Goal: Find specific page/section

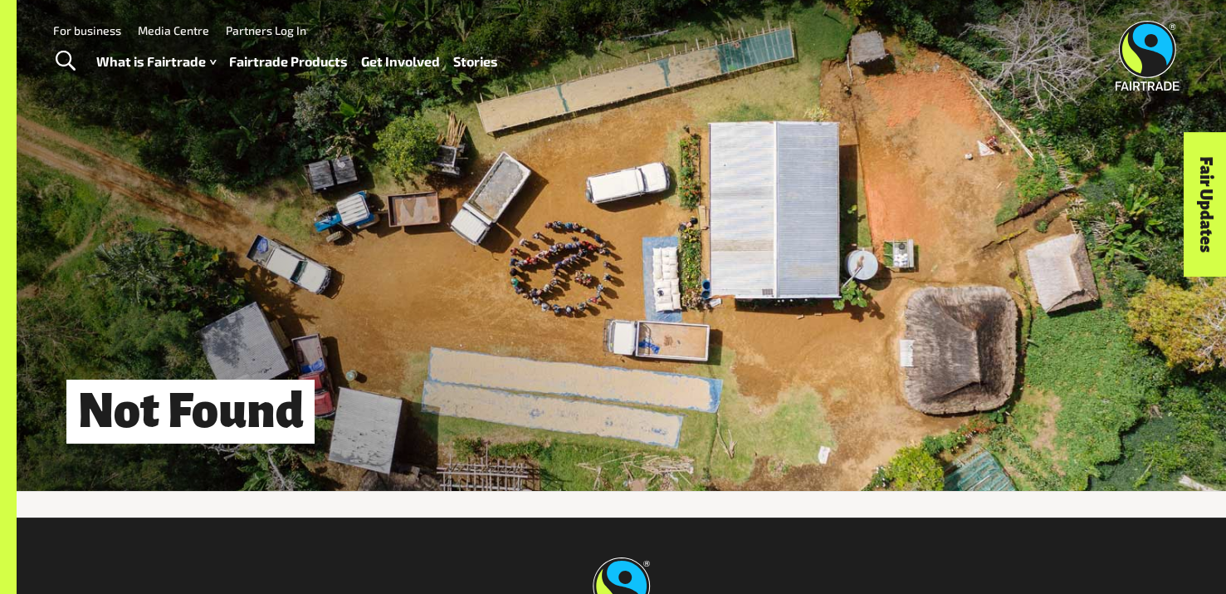
click at [286, 62] on link "Fairtrade Products" at bounding box center [288, 62] width 119 height 24
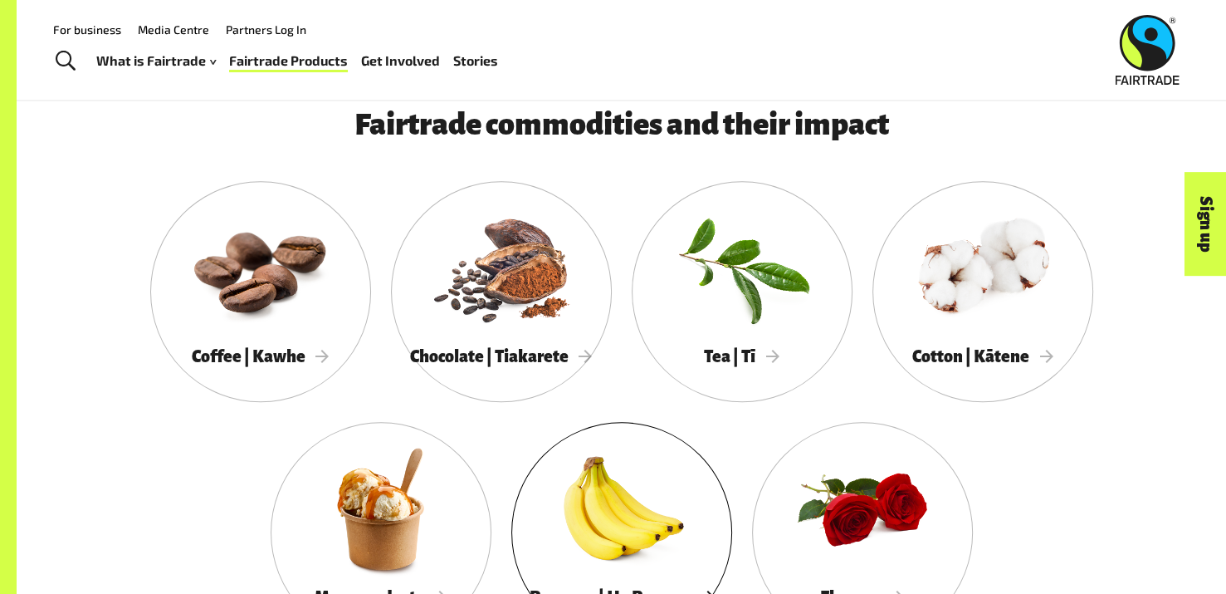
scroll to position [1411, 0]
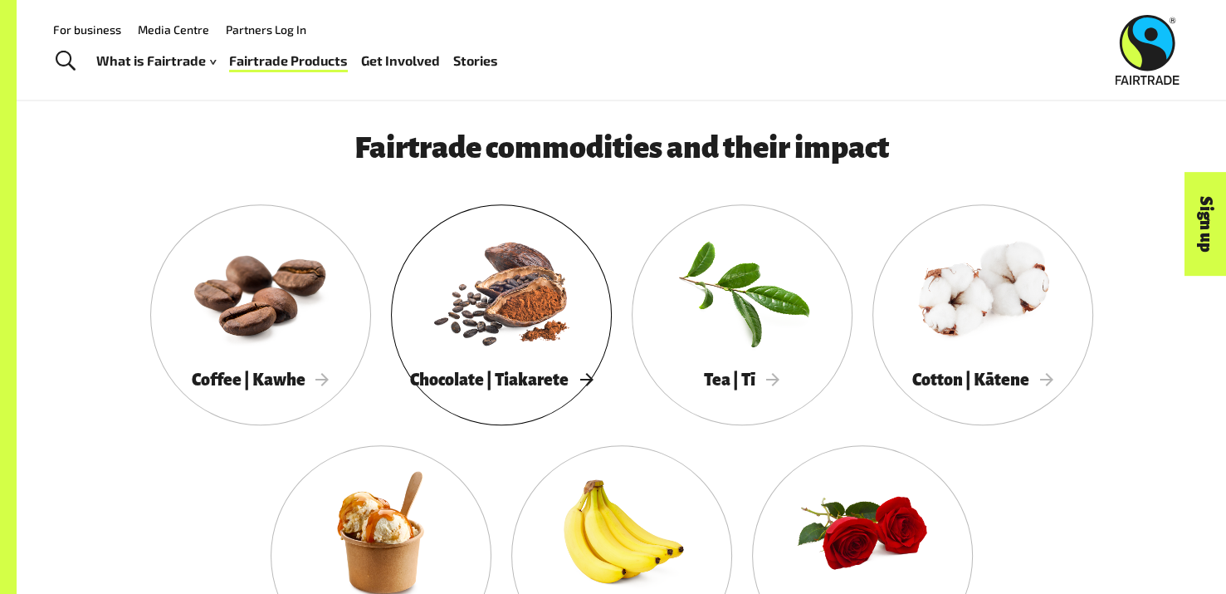
click at [572, 389] on span "Chocolate | Tiakarete" at bounding box center [501, 379] width 183 height 18
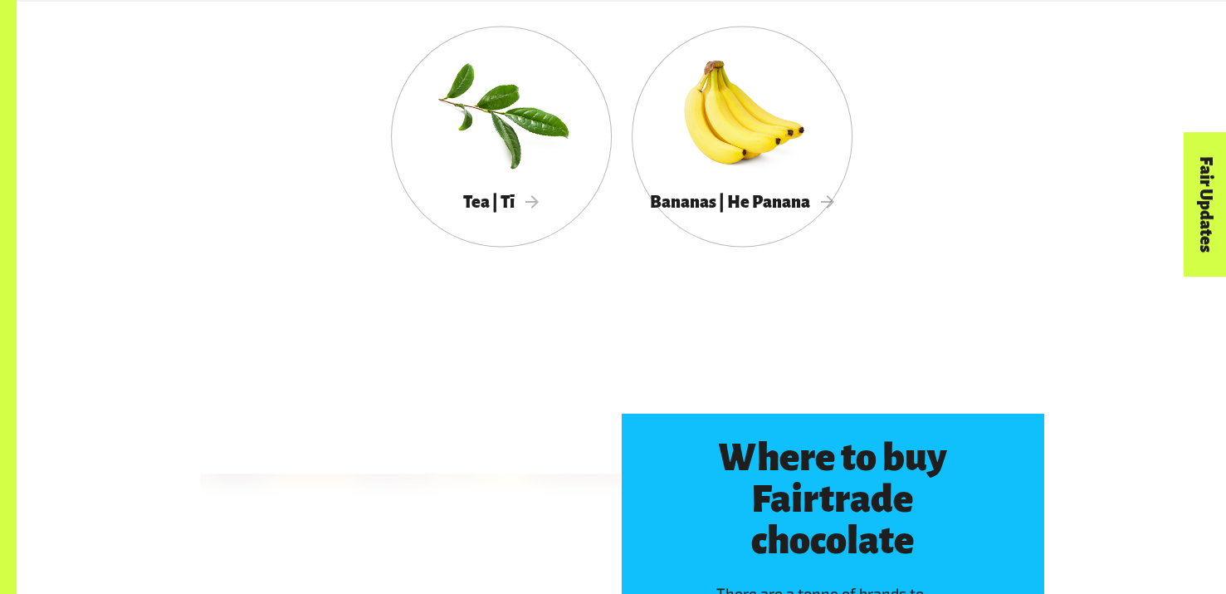
scroll to position [3238, 0]
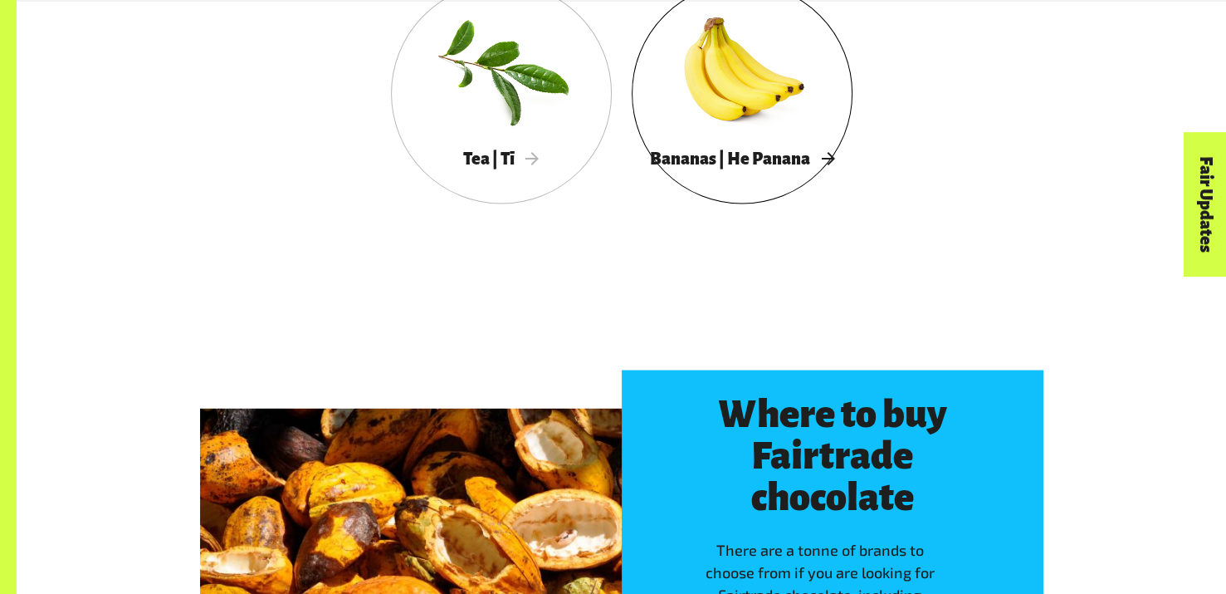
click at [718, 130] on div at bounding box center [742, 70] width 221 height 144
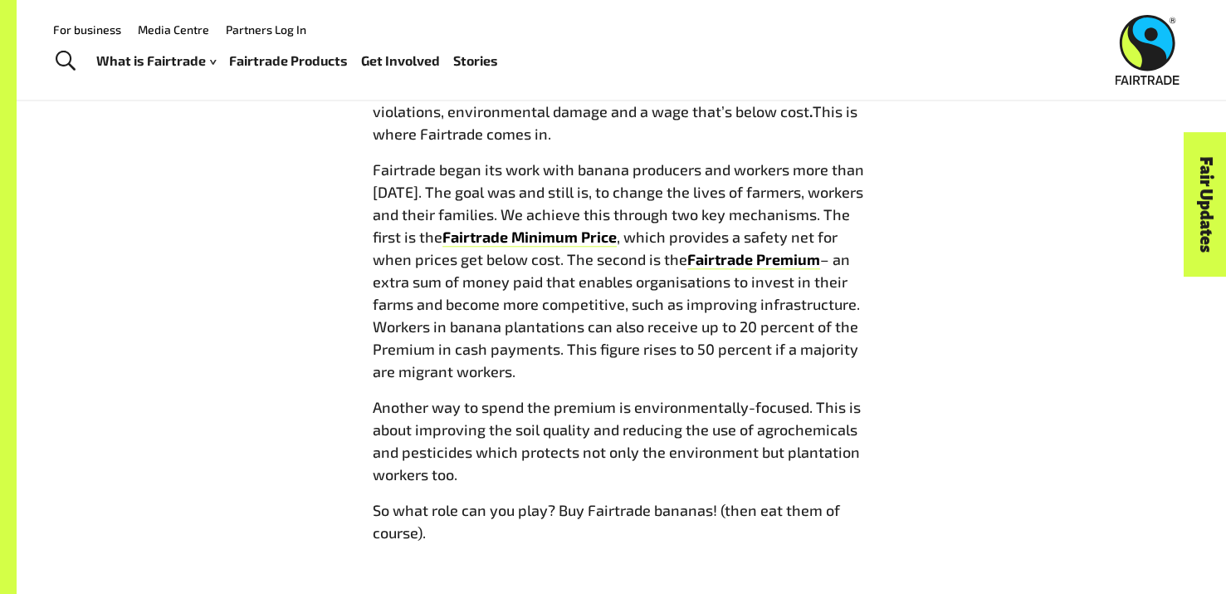
scroll to position [1577, 0]
